Goal: Communication & Community: Answer question/provide support

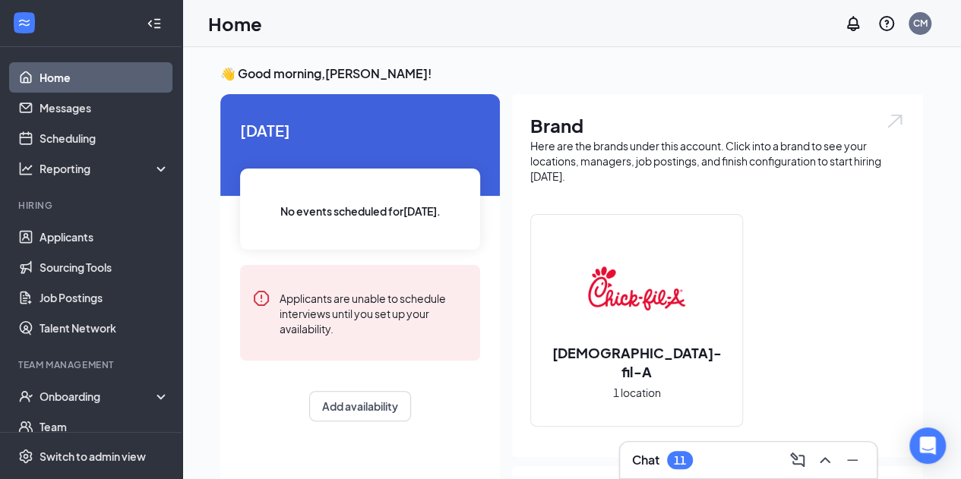
click at [699, 461] on div "Chat 11" at bounding box center [748, 460] width 232 height 24
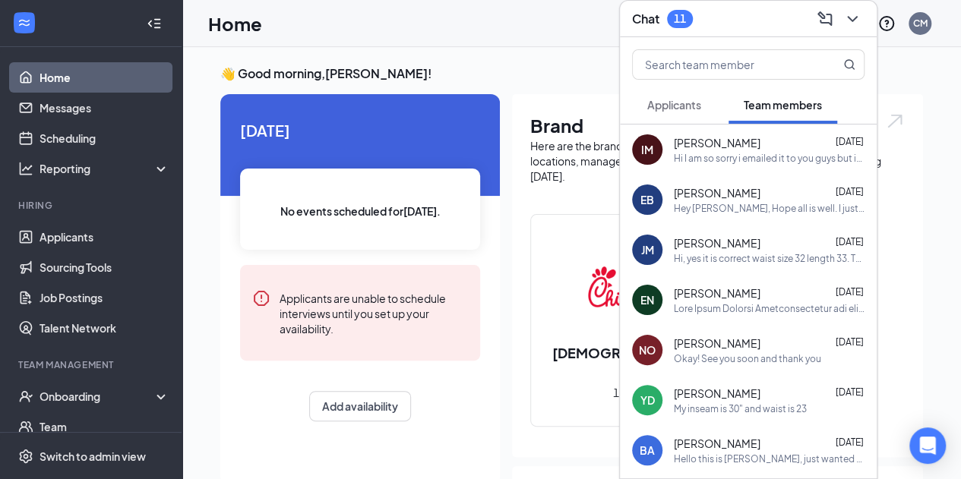
click at [670, 104] on span "Applicants" at bounding box center [674, 105] width 54 height 14
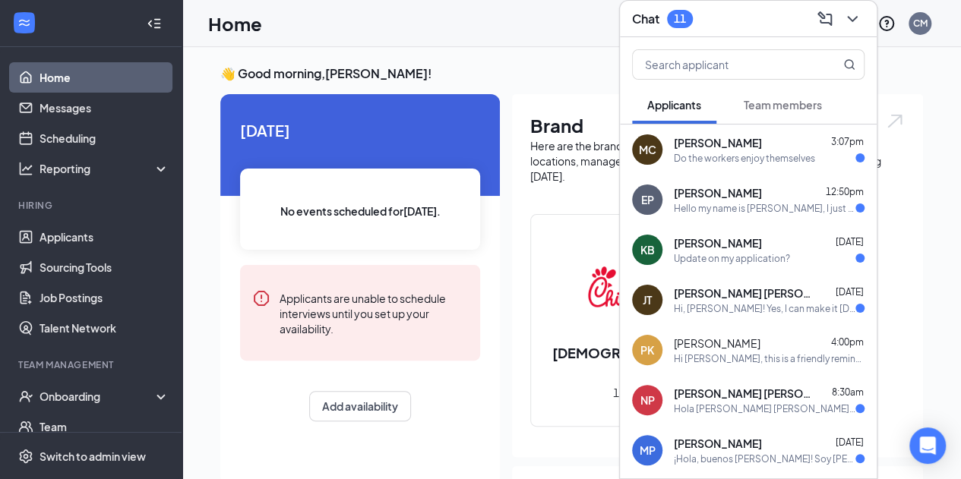
click at [699, 295] on span "[PERSON_NAME] [PERSON_NAME]" at bounding box center [742, 293] width 137 height 15
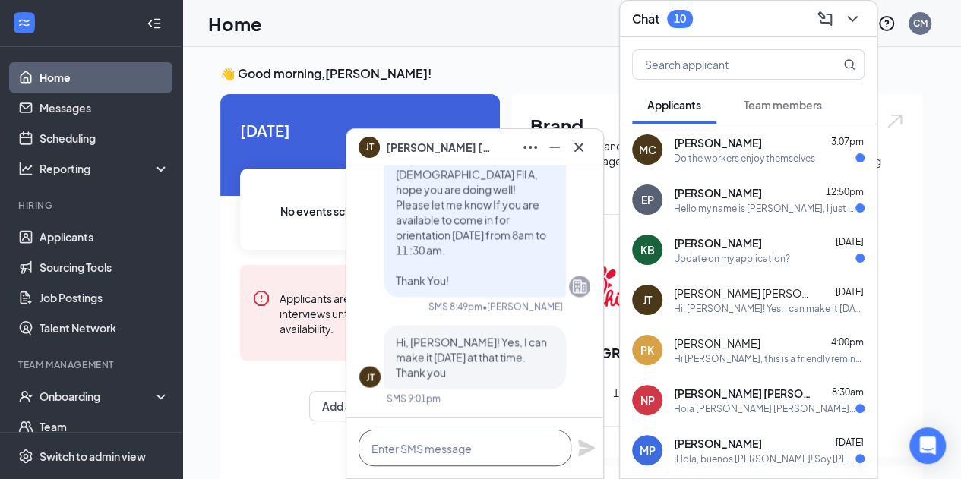
click at [420, 453] on textarea at bounding box center [464, 448] width 213 height 36
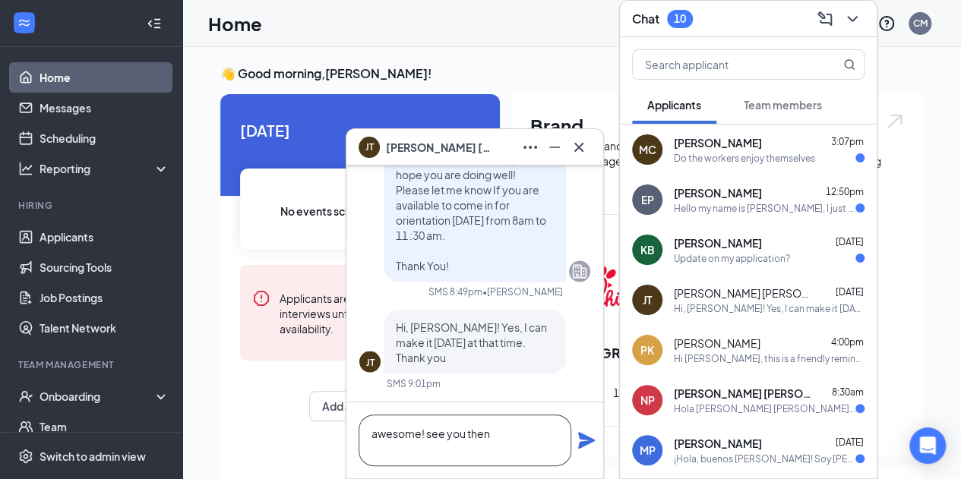
type textarea "awesome! see you then"
click at [579, 443] on icon "Plane" at bounding box center [586, 440] width 18 height 18
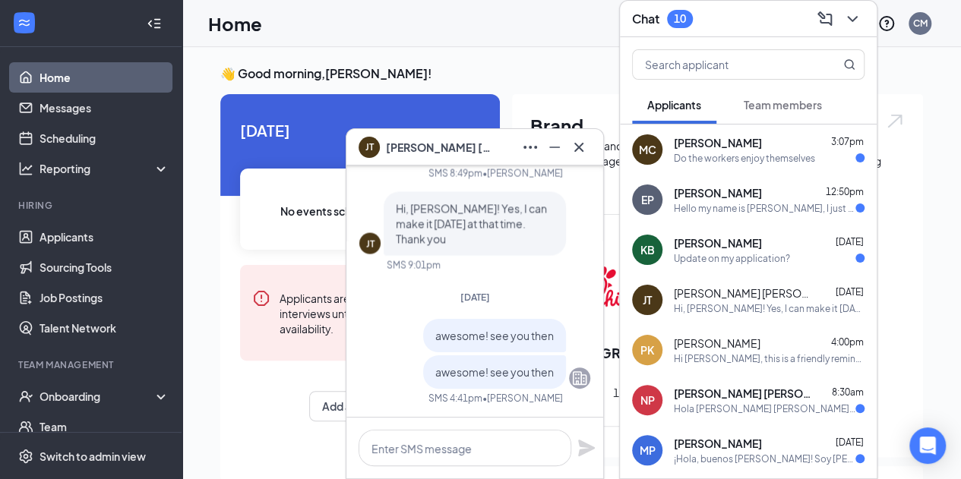
click at [719, 215] on div "EP [PERSON_NAME] 12:50pm Hello my name is [PERSON_NAME], I just sent in a appli…" at bounding box center [748, 200] width 257 height 50
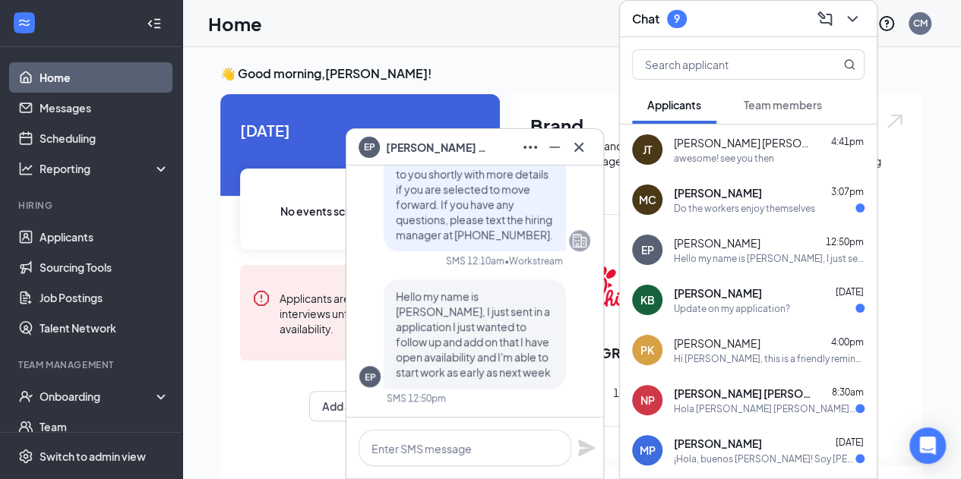
click at [555, 61] on div "👋 Good morning, [PERSON_NAME] ! [DATE] No events scheduled for [DATE] . Applica…" at bounding box center [571, 447] width 778 height 800
click at [858, 16] on icon "ChevronDown" at bounding box center [852, 19] width 18 height 18
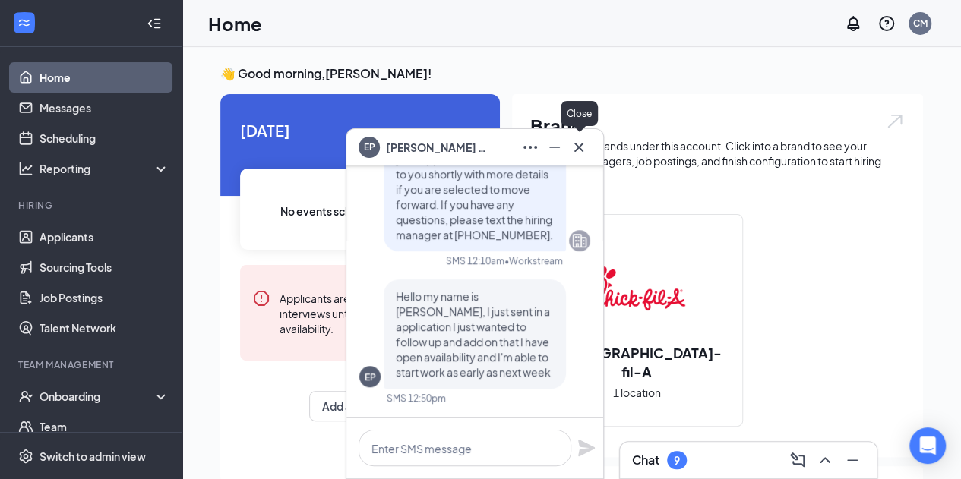
click at [578, 153] on icon "Cross" at bounding box center [579, 147] width 18 height 18
